Goal: Task Accomplishment & Management: Manage account settings

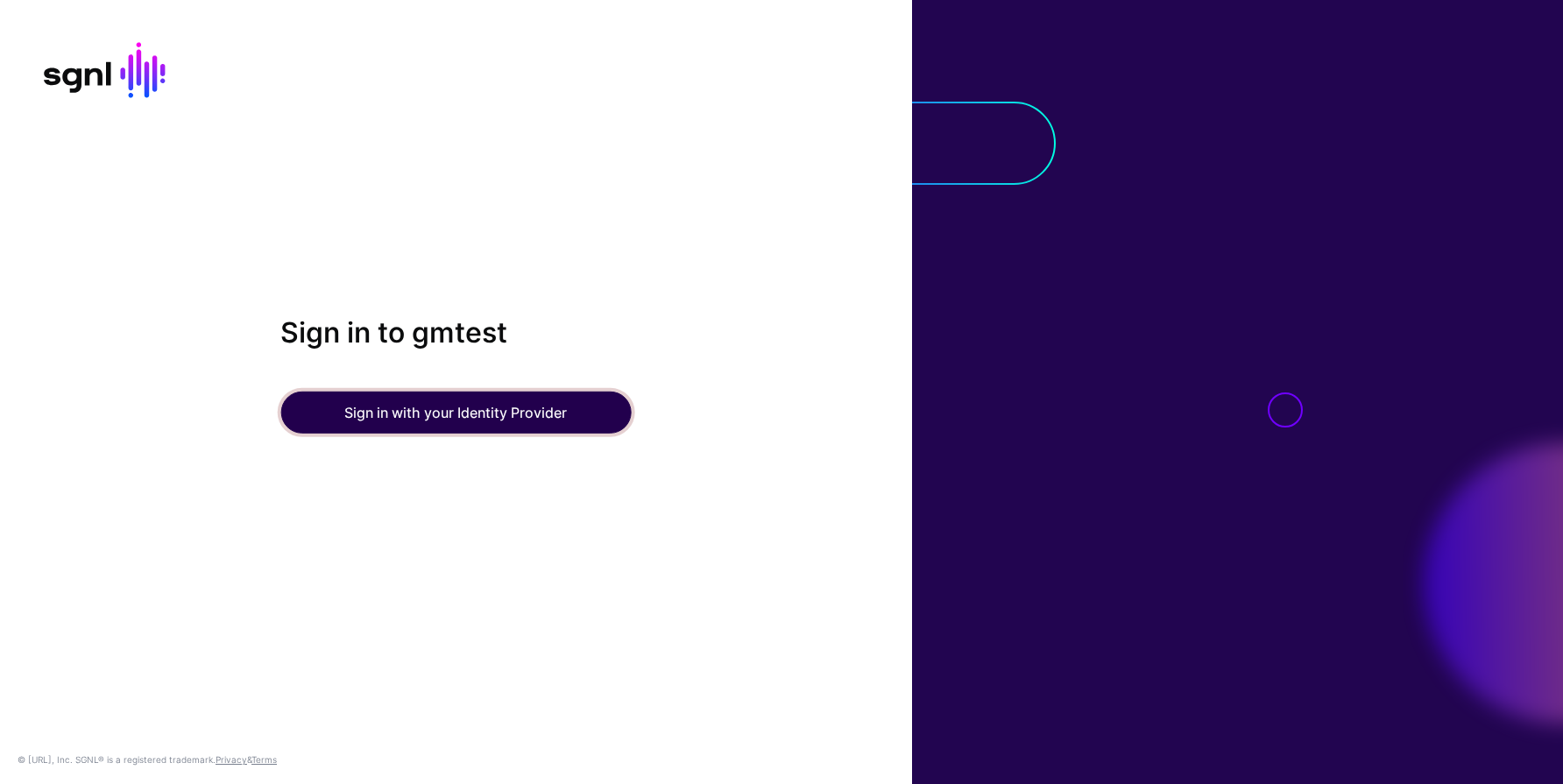
click at [384, 415] on button "Sign in with your Identity Provider" at bounding box center [455, 411] width 351 height 42
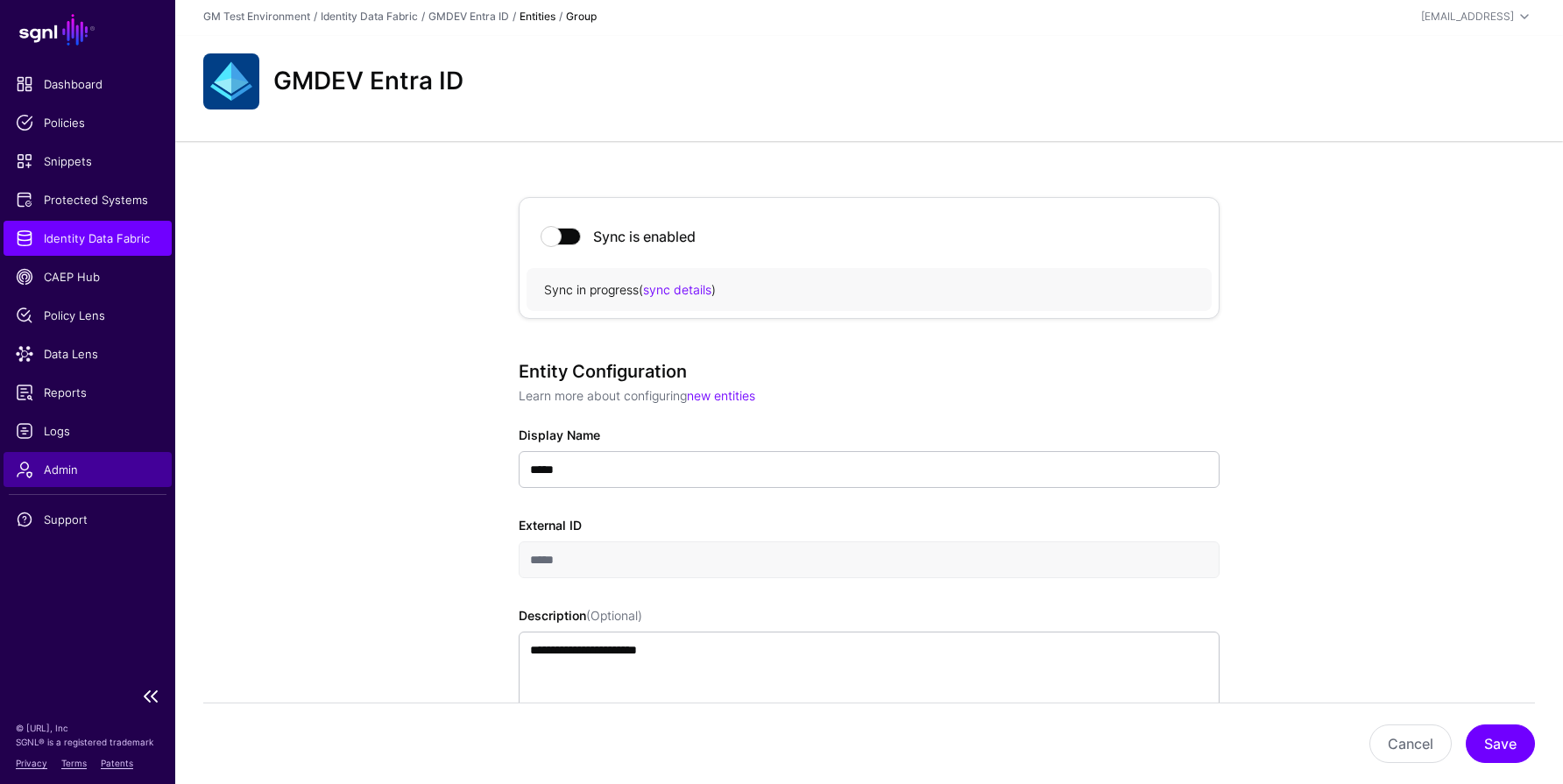
scroll to position [5, 0]
click at [92, 466] on span "Admin" at bounding box center [87, 469] width 143 height 17
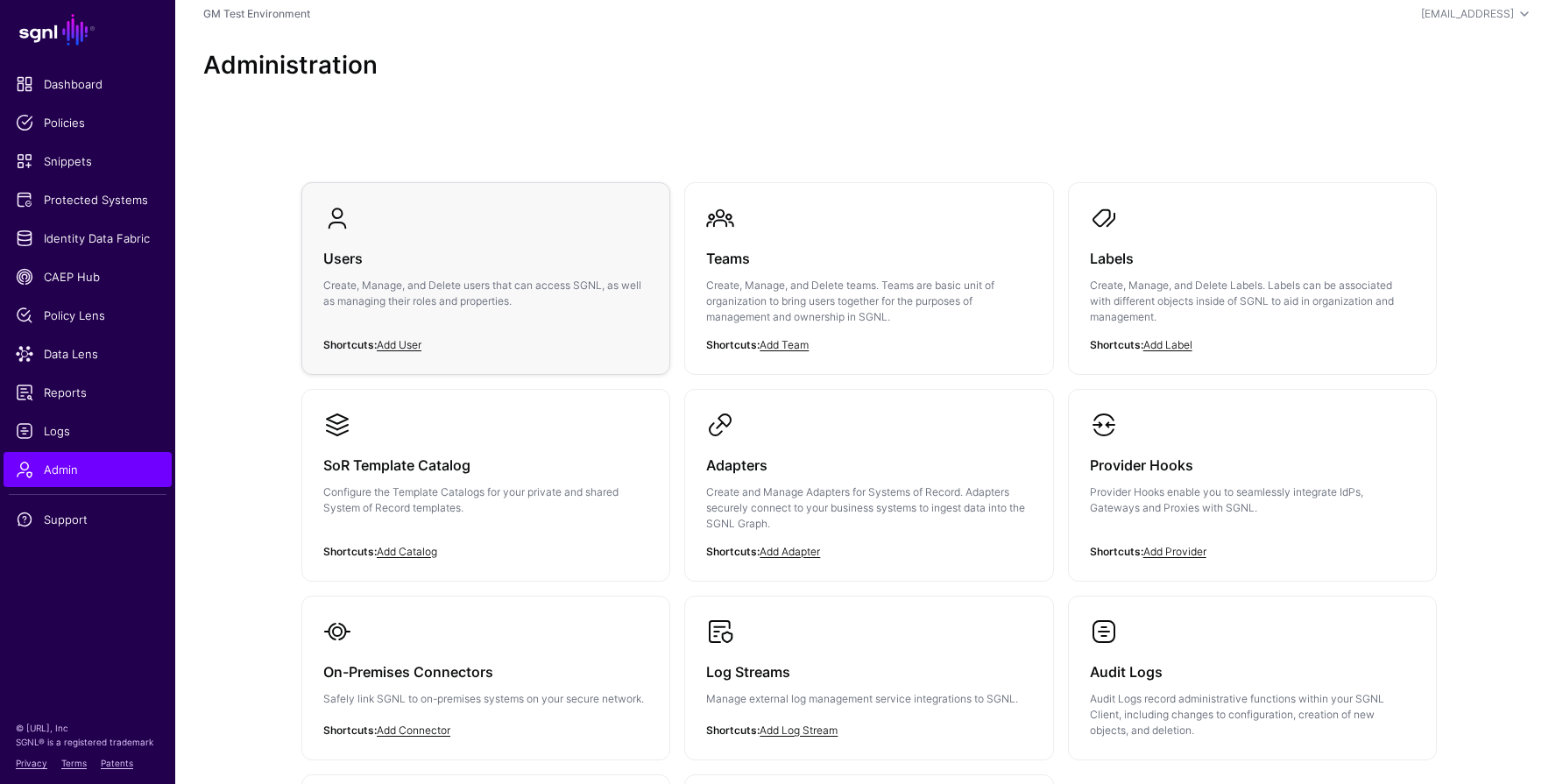
click at [362, 288] on p "Create, Manage, and Delete users that can access SGNL, as well as managing thei…" at bounding box center [486, 293] width 325 height 32
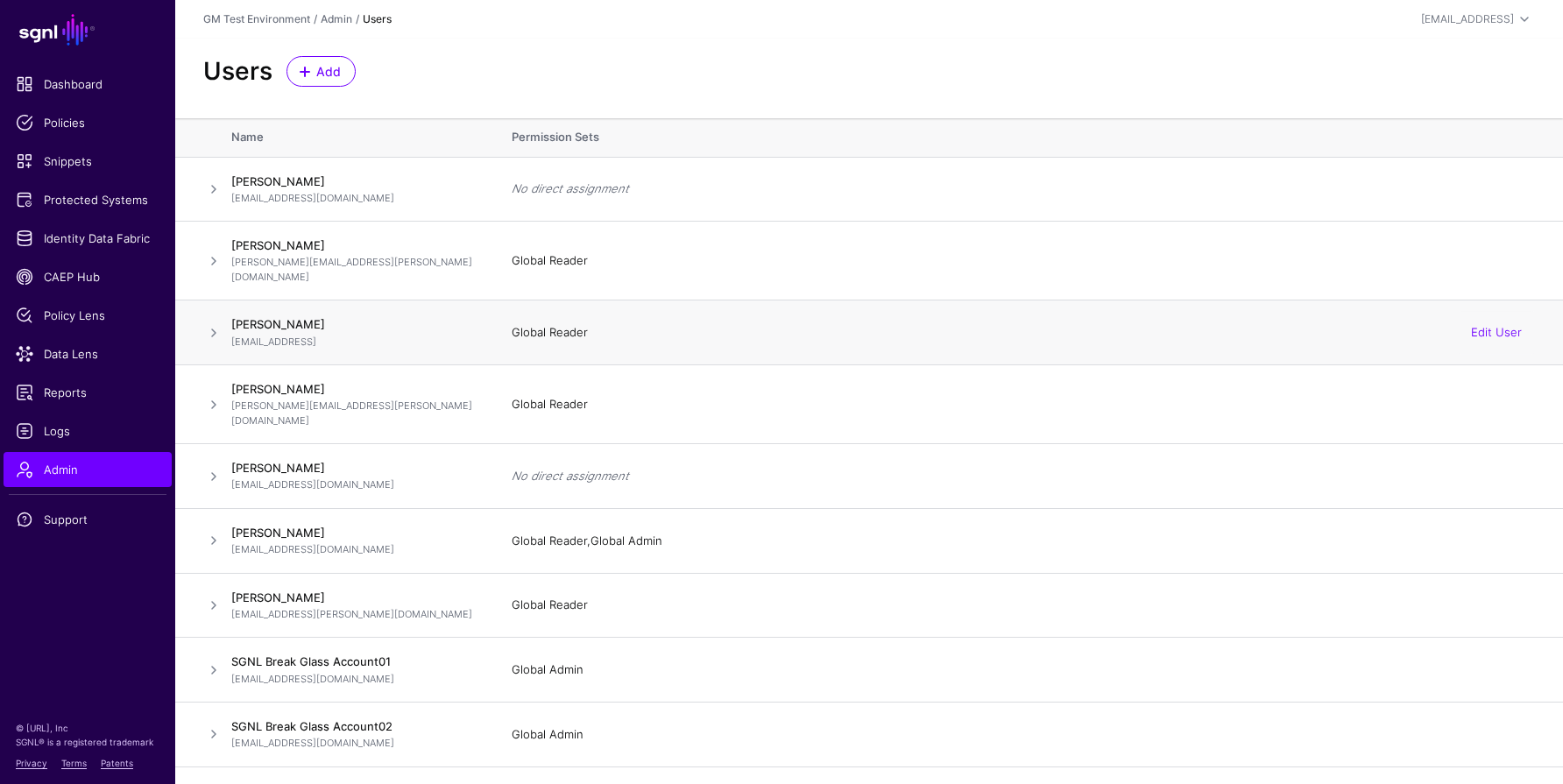
click at [216, 322] on span at bounding box center [214, 333] width 21 height 21
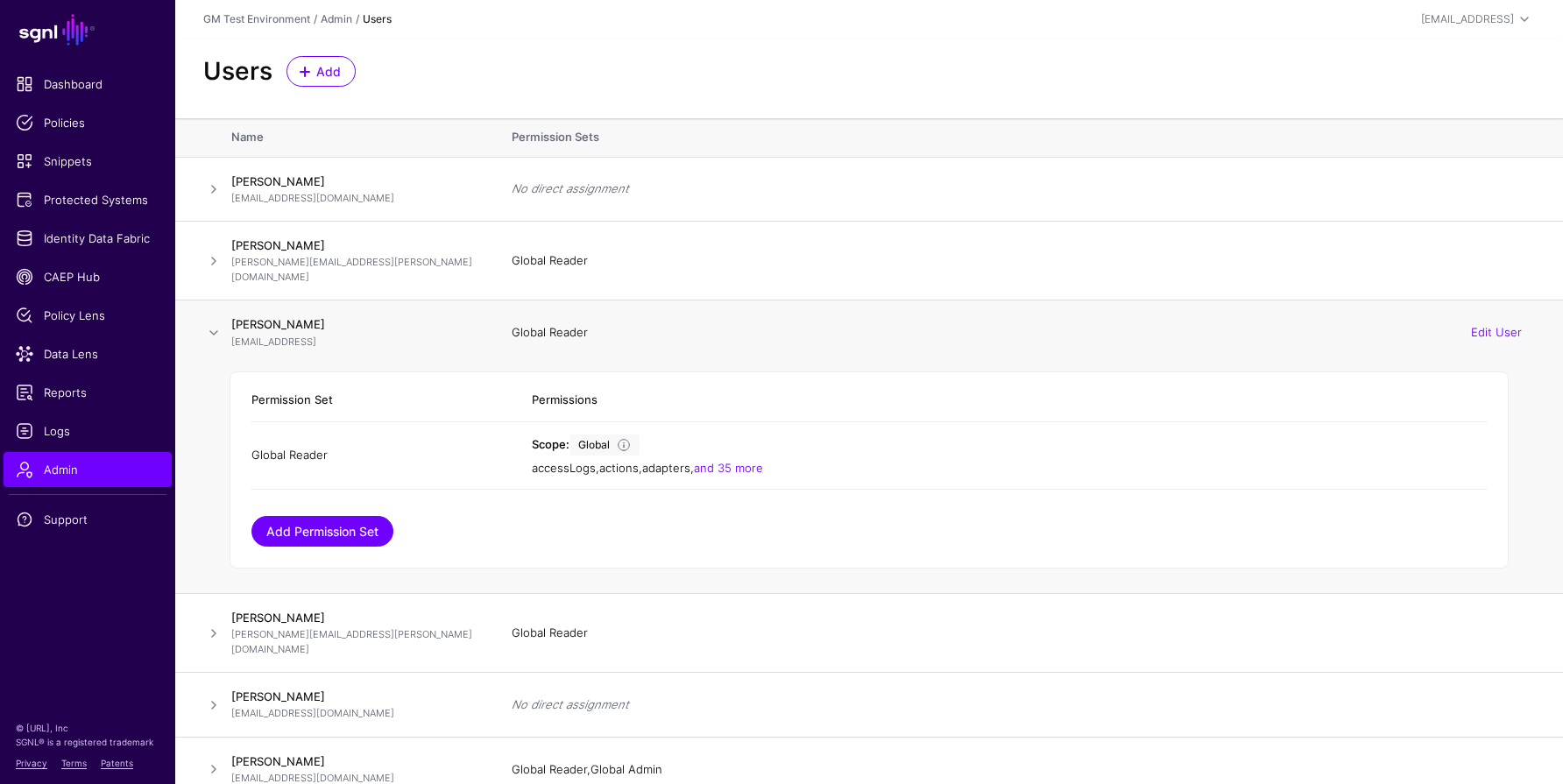
click at [310, 516] on link "Add Permission Set" at bounding box center [322, 531] width 142 height 31
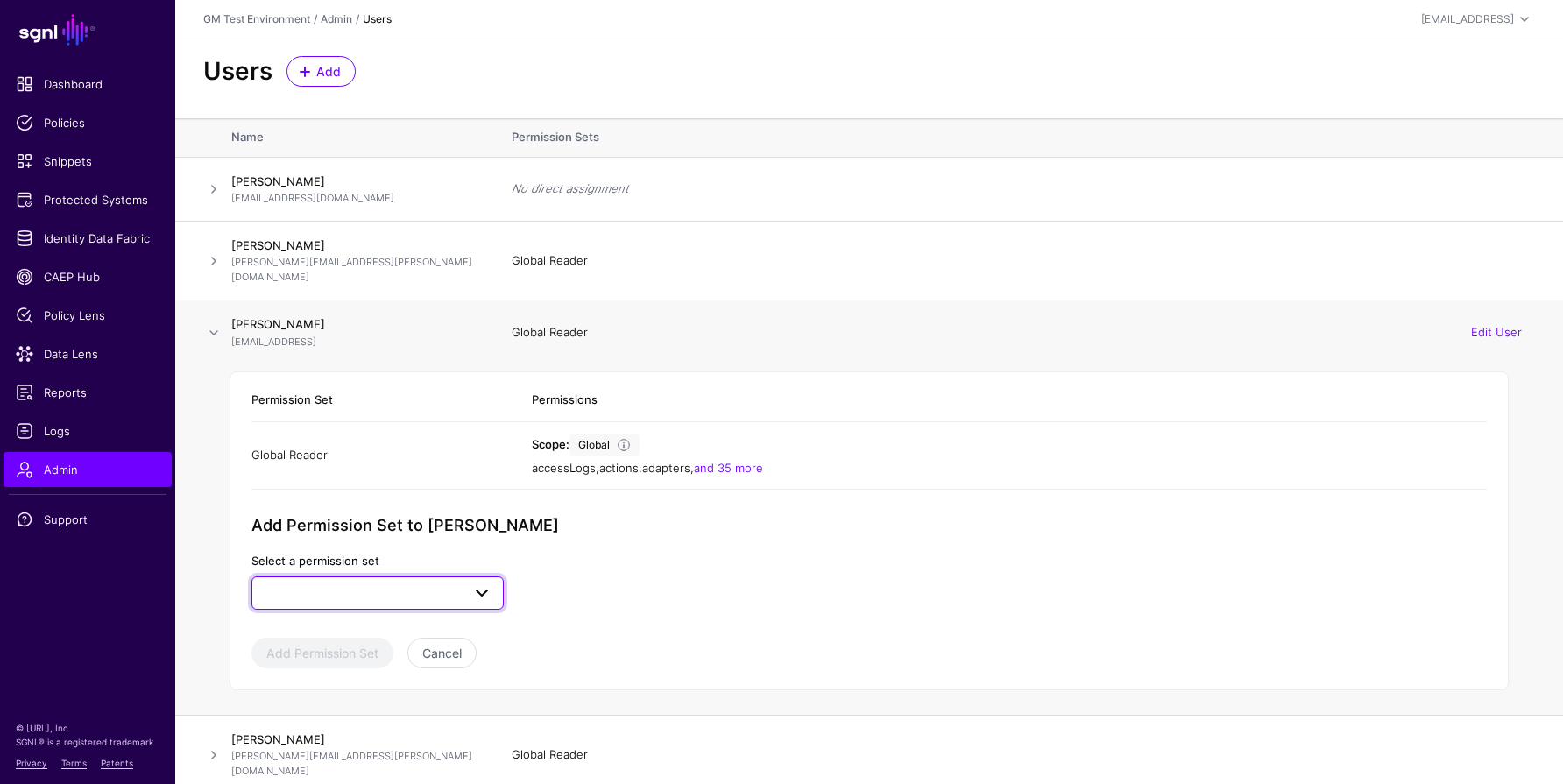
click at [480, 582] on span at bounding box center [482, 592] width 21 height 21
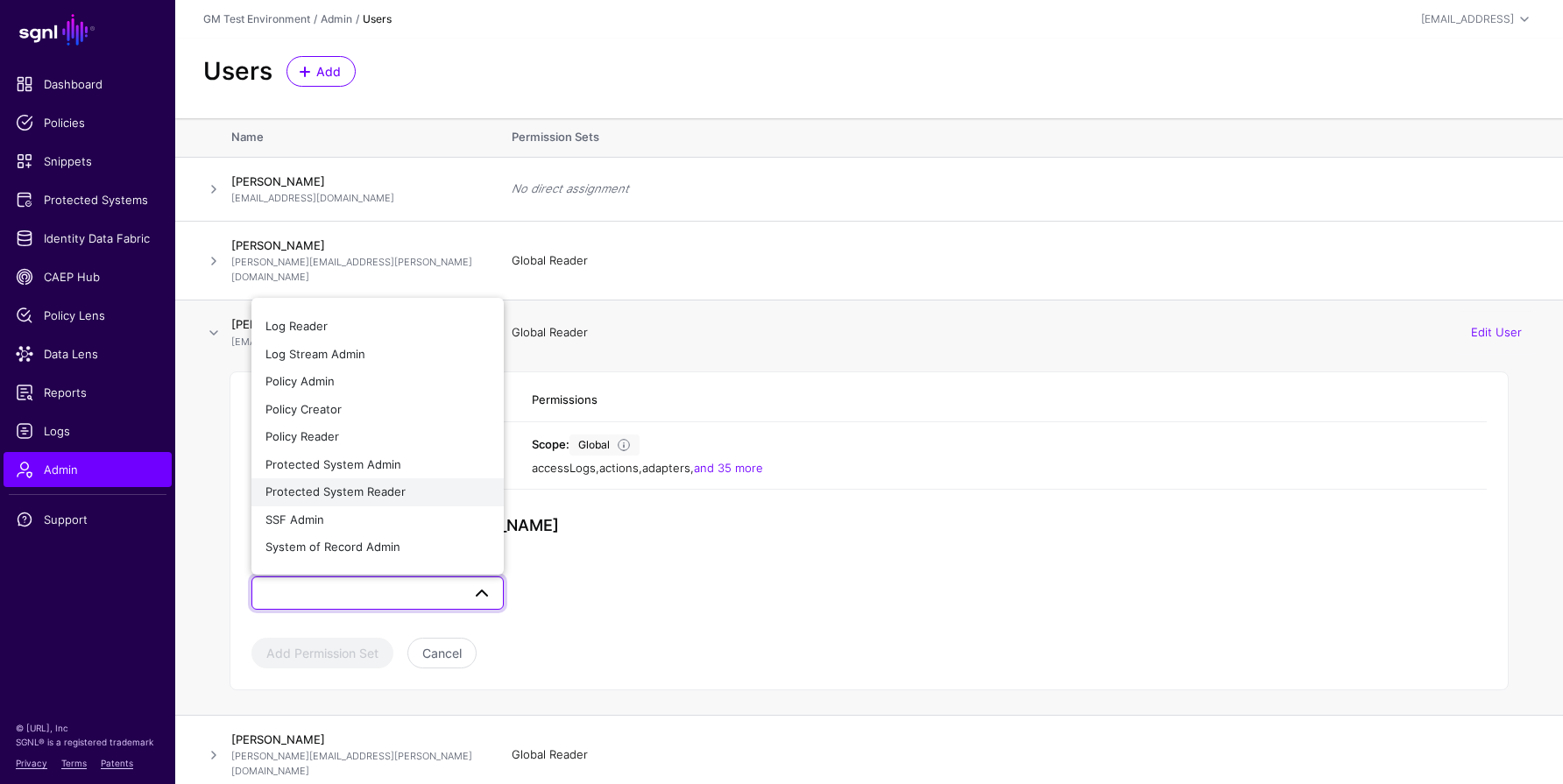
scroll to position [96, 0]
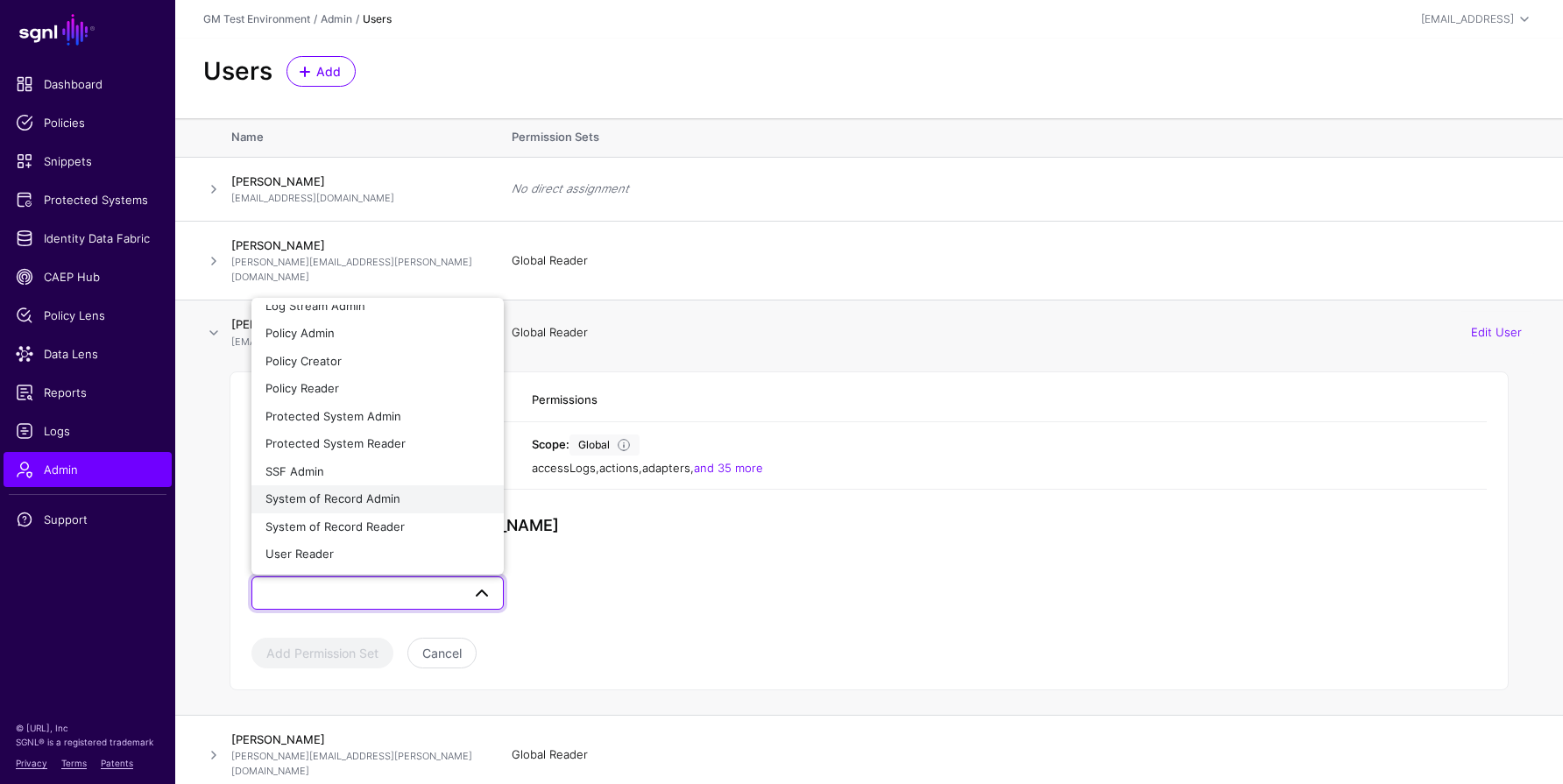
click at [436, 491] on div "System of Record Admin" at bounding box center [378, 499] width 225 height 17
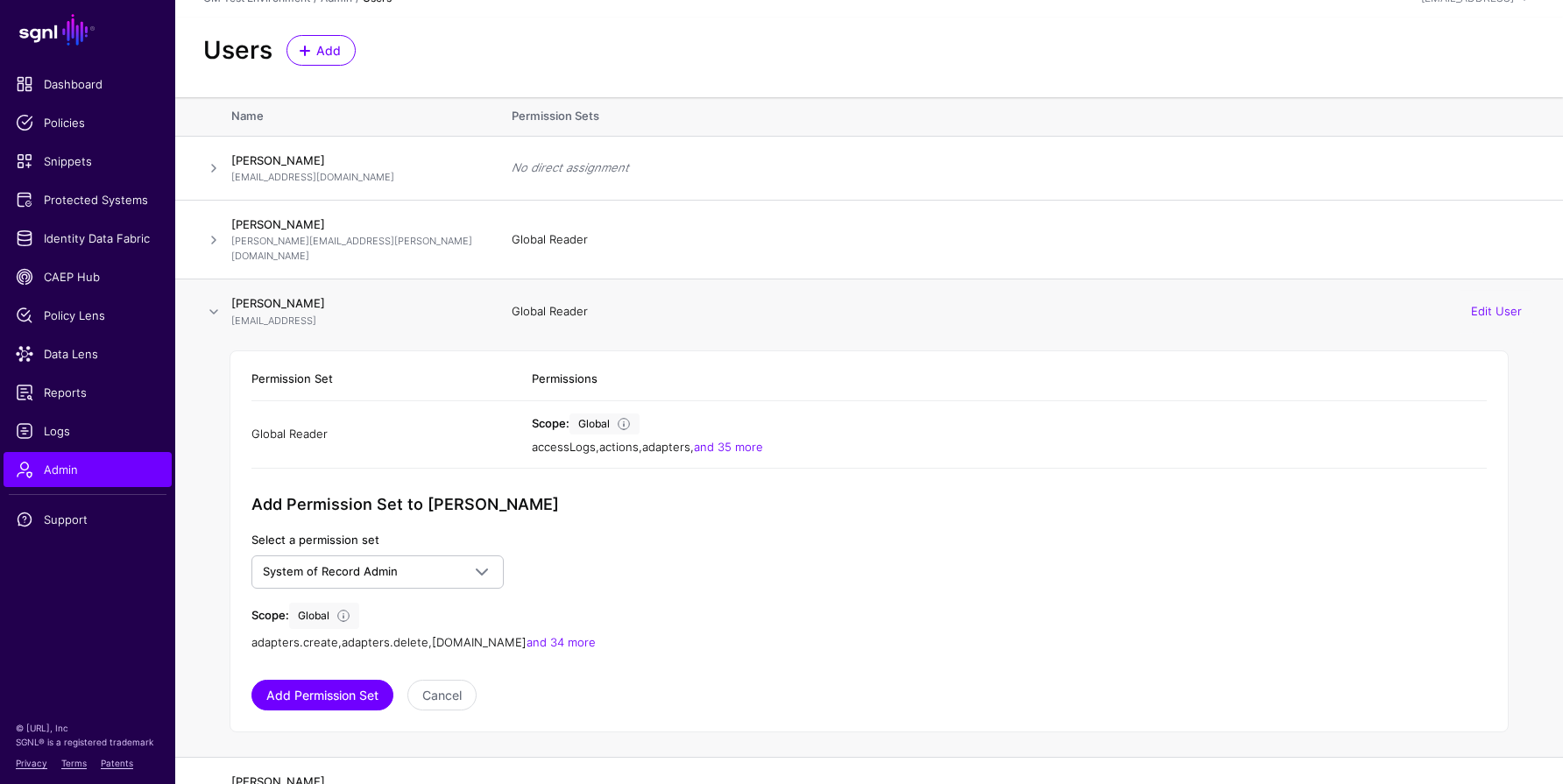
scroll to position [15, 0]
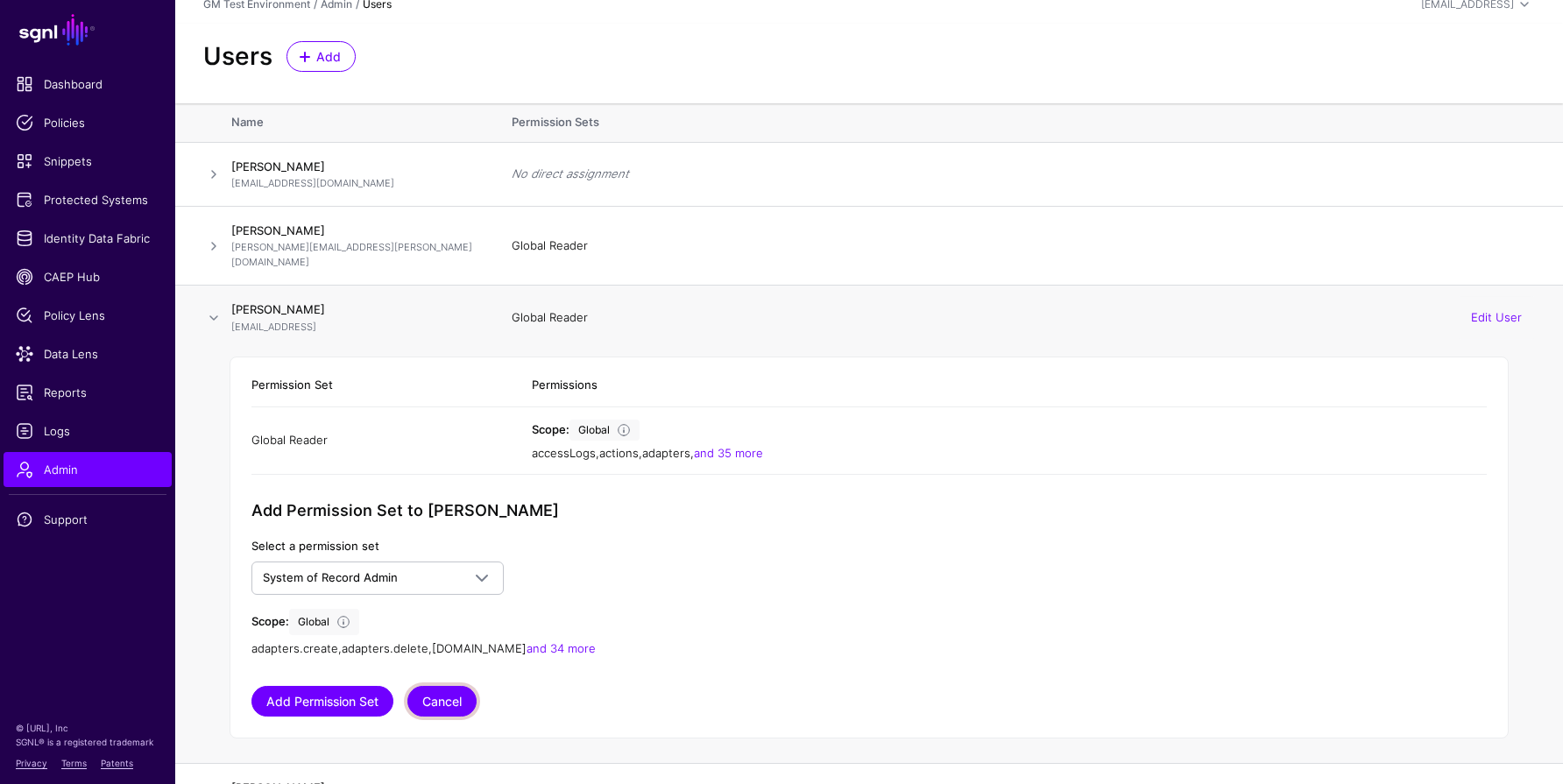
click at [436, 692] on button "Cancel" at bounding box center [442, 701] width 69 height 31
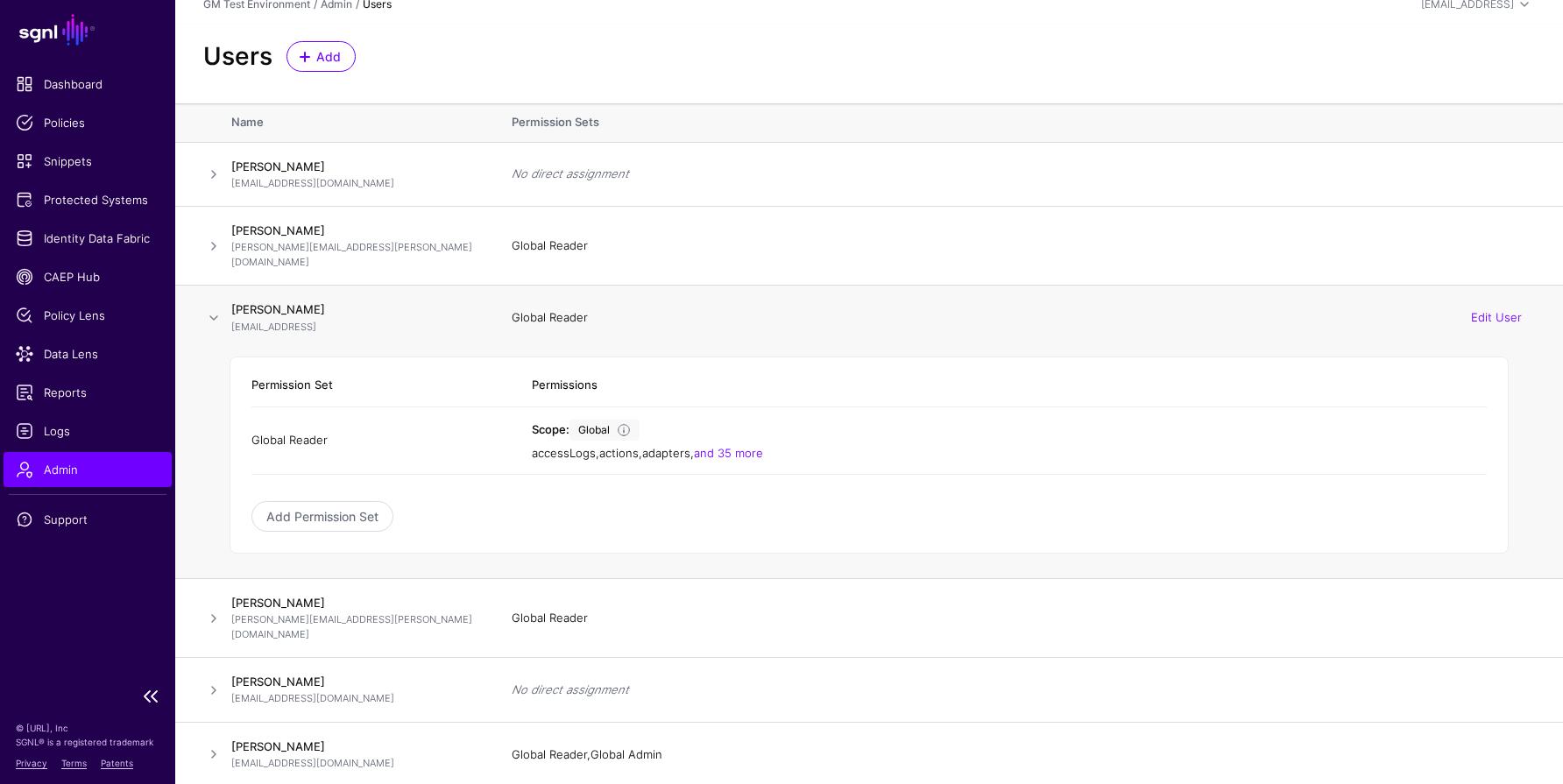
click at [45, 468] on span "Admin" at bounding box center [87, 469] width 143 height 17
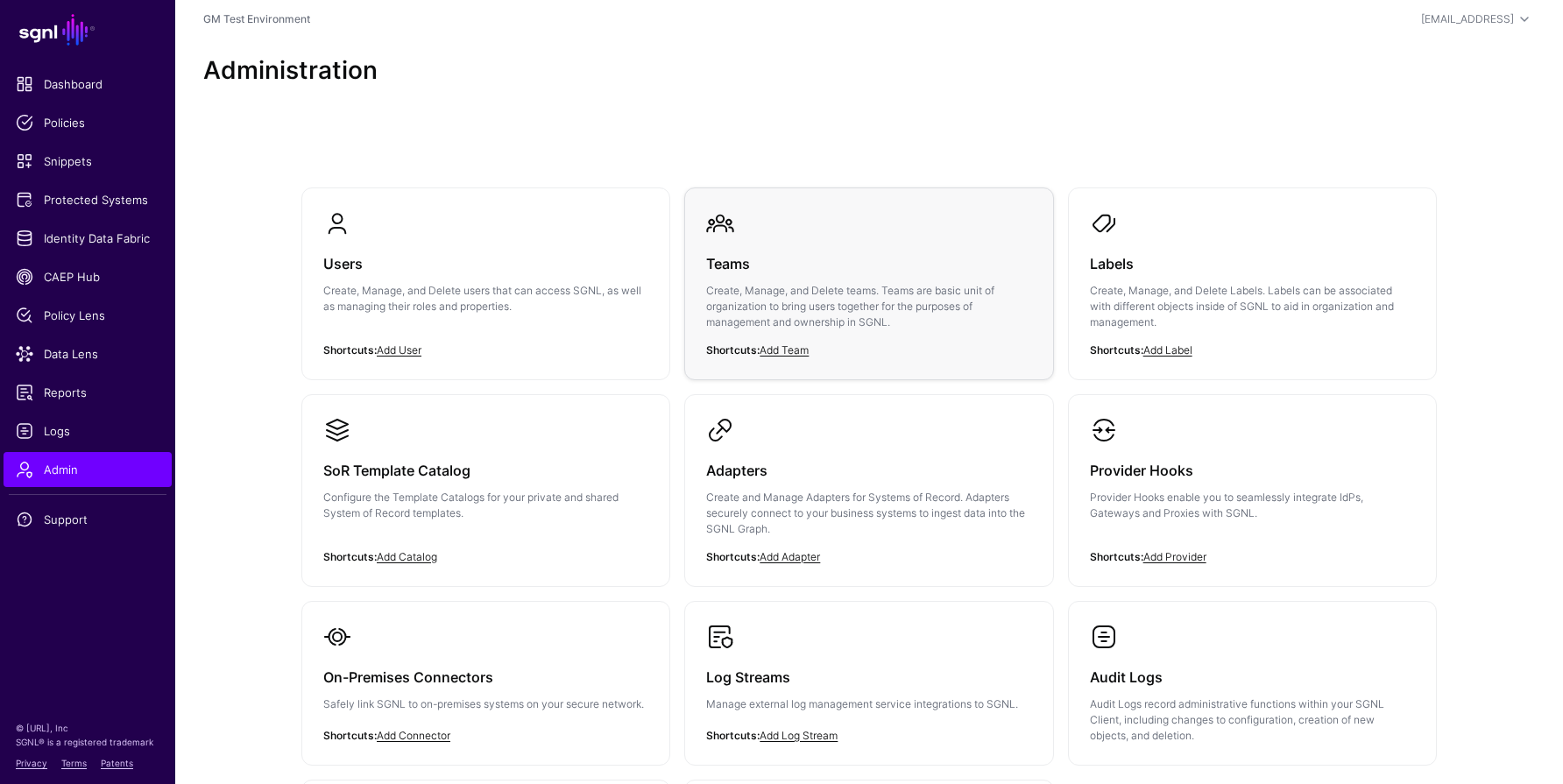
click at [809, 362] on link "Teams Create, Manage, and Delete teams. Teams are basic unit of organization to…" at bounding box center [868, 283] width 367 height 191
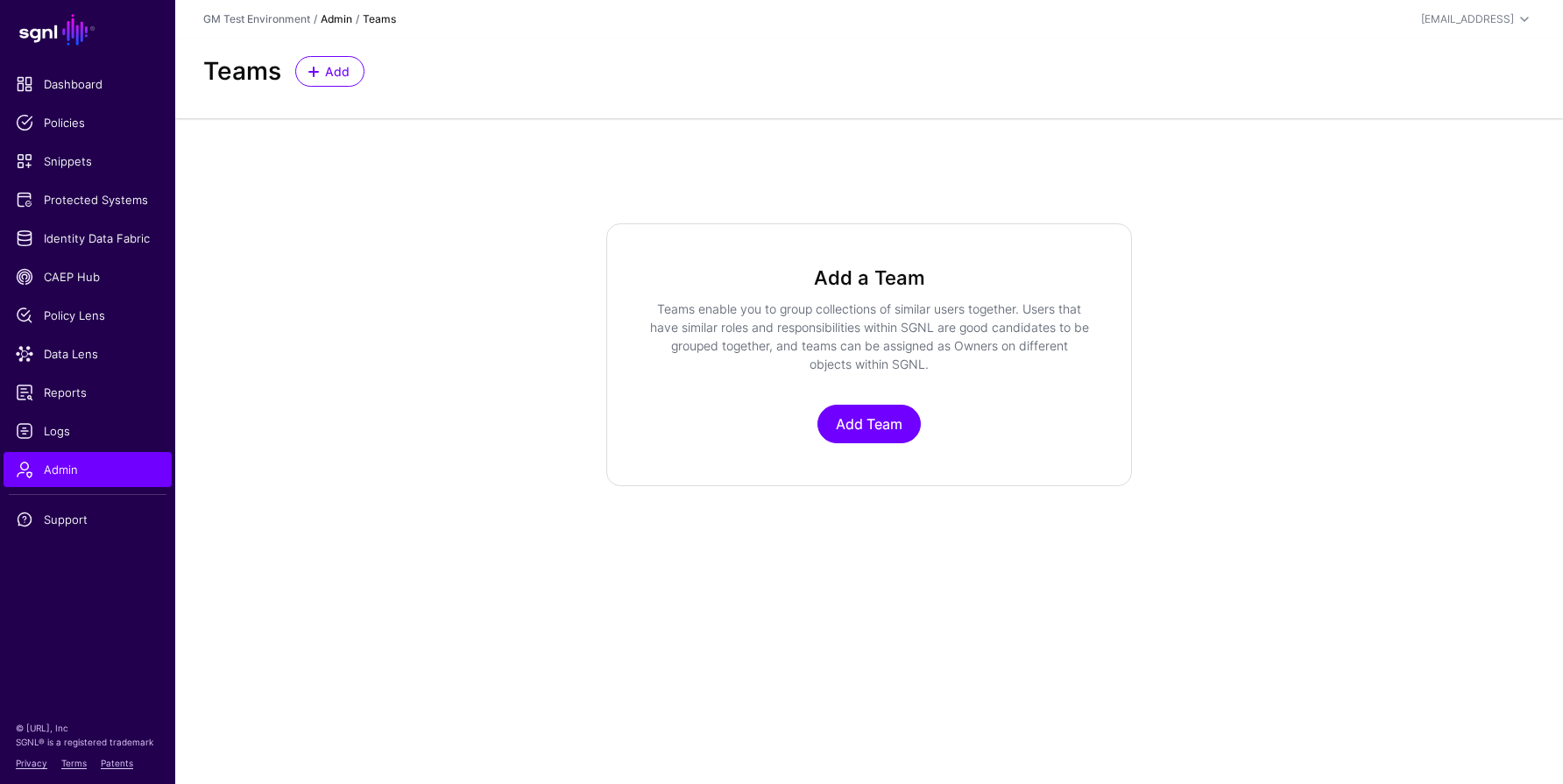
click at [325, 15] on link "Admin" at bounding box center [336, 19] width 32 height 14
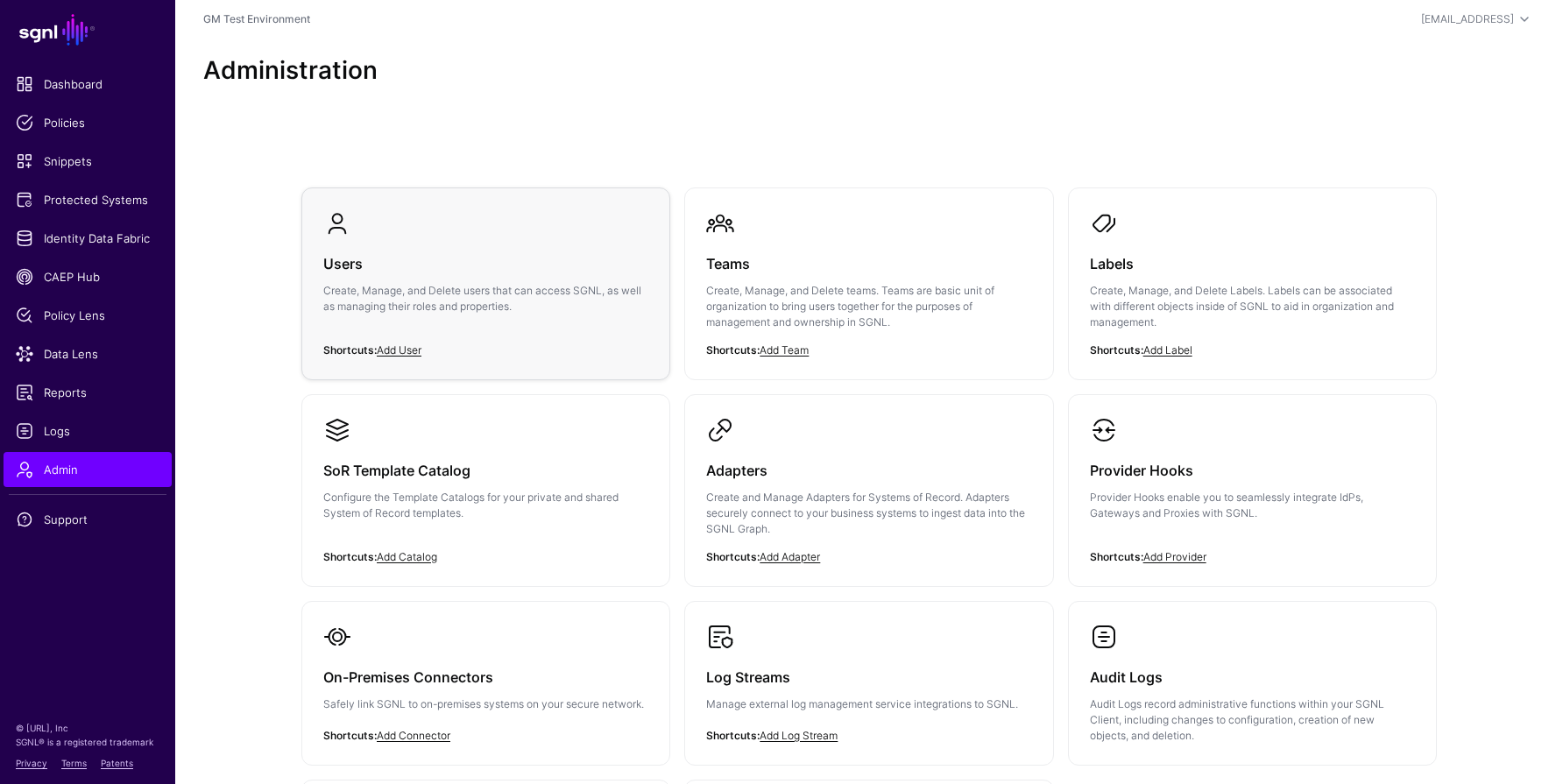
click at [381, 244] on div "Users Create, Manage, and Delete users that can access SGNL, as well as managin…" at bounding box center [486, 289] width 325 height 106
